Goal: Information Seeking & Learning: Learn about a topic

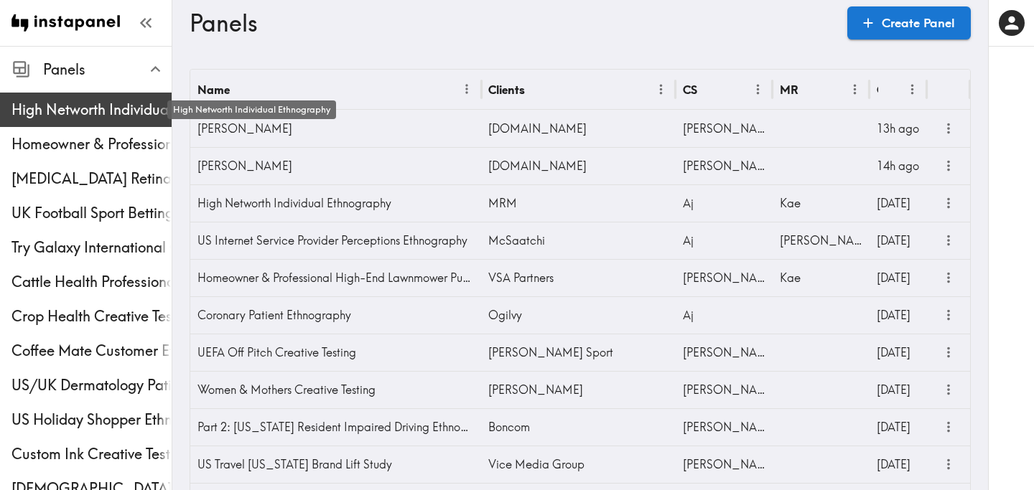
click at [90, 106] on span "High Networth Individual Ethnography" at bounding box center [91, 110] width 160 height 20
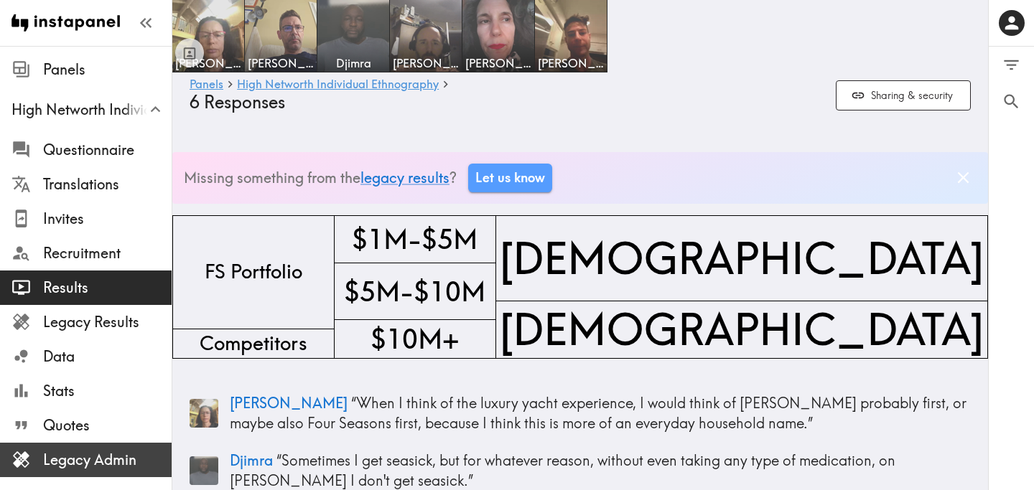
click at [88, 465] on span "Legacy Admin" at bounding box center [107, 460] width 129 height 20
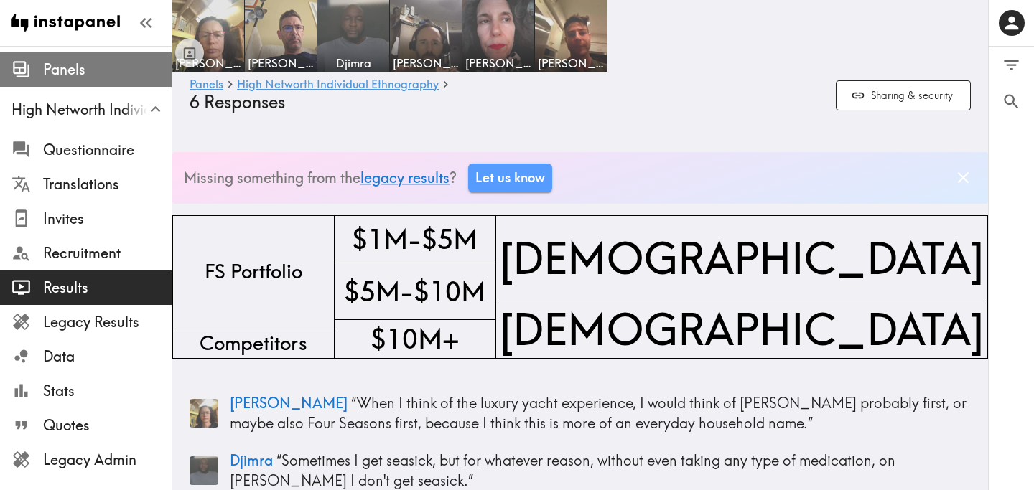
click at [81, 80] on span "Panels" at bounding box center [107, 70] width 129 height 26
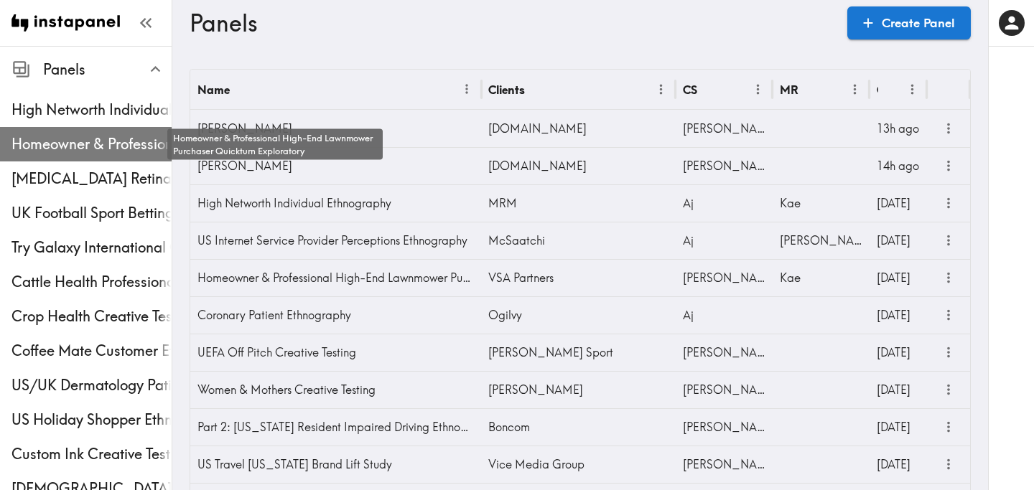
click at [88, 145] on span "Homeowner & Professional High-End Lawnmower Purchaser Quickturn Exploratory" at bounding box center [91, 144] width 160 height 20
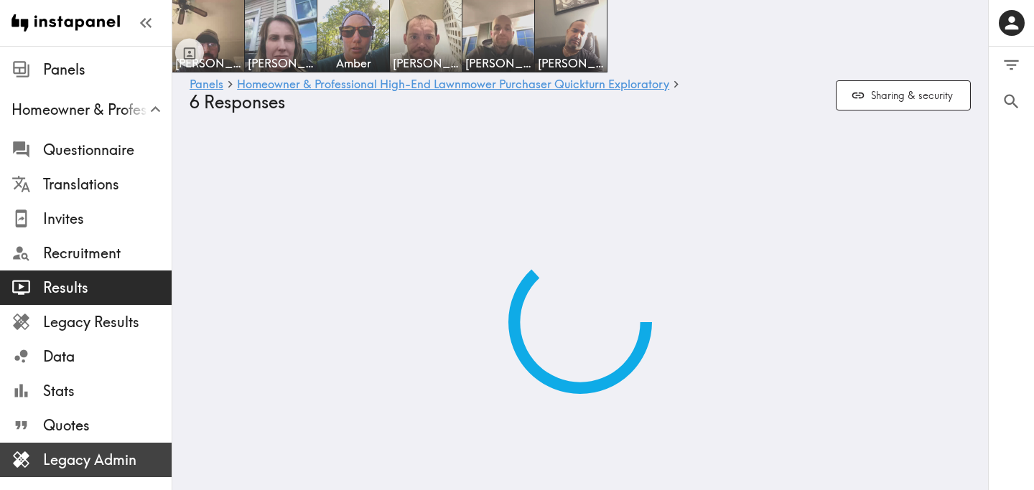
click at [114, 460] on span "Legacy Admin" at bounding box center [107, 460] width 129 height 20
